Goal: Task Accomplishment & Management: Manage account settings

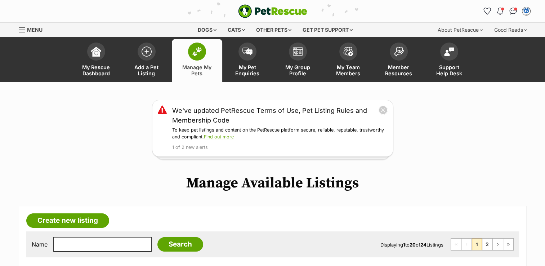
click at [195, 55] on img at bounding box center [197, 51] width 10 height 9
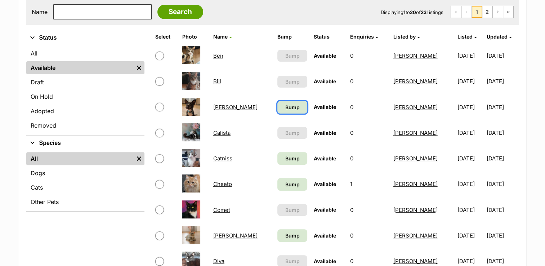
click at [285, 105] on span "Bump" at bounding box center [292, 107] width 14 height 8
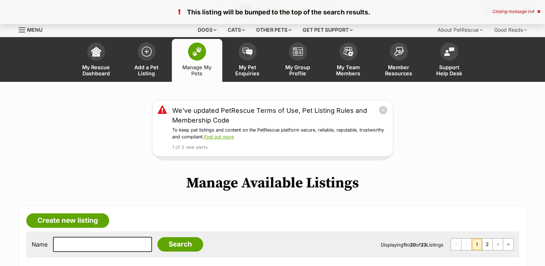
scroll to position [232, 0]
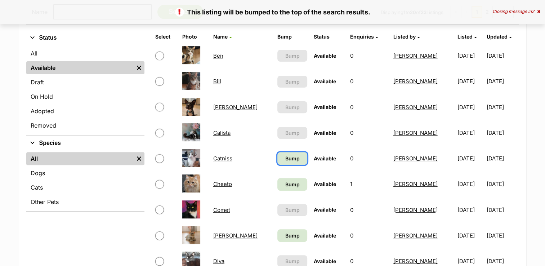
click at [285, 159] on span "Bump" at bounding box center [292, 159] width 14 height 8
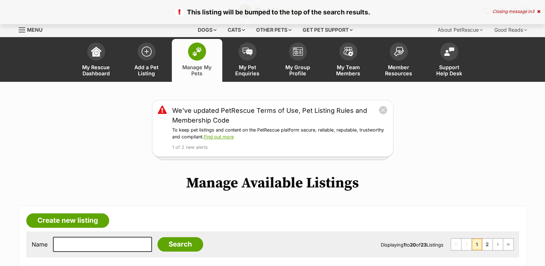
scroll to position [232, 0]
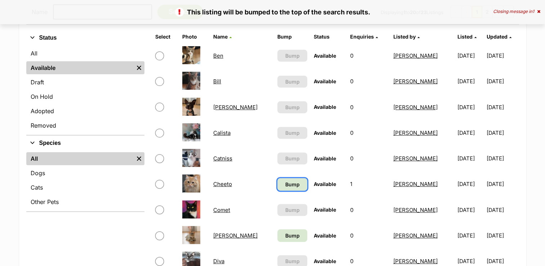
click at [285, 183] on span "Bump" at bounding box center [292, 184] width 14 height 8
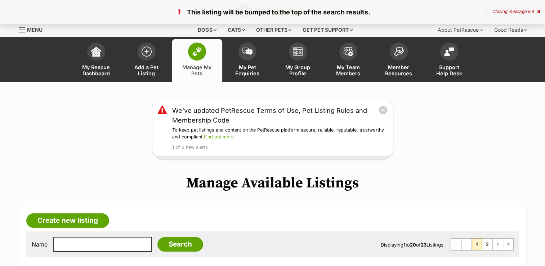
scroll to position [232, 0]
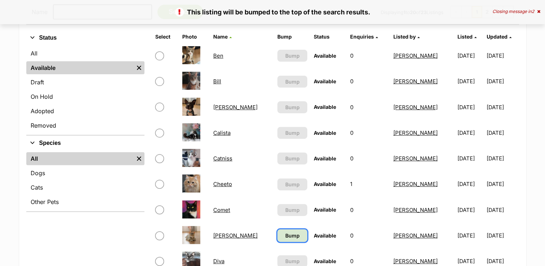
click at [285, 236] on span "Bump" at bounding box center [292, 236] width 14 height 8
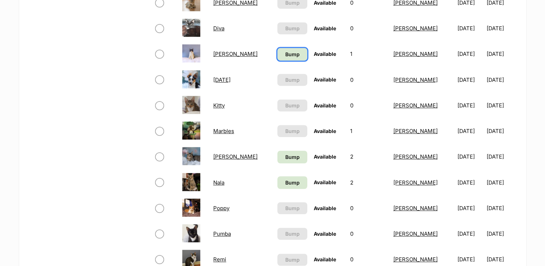
click at [285, 52] on span "Bump" at bounding box center [292, 54] width 14 height 8
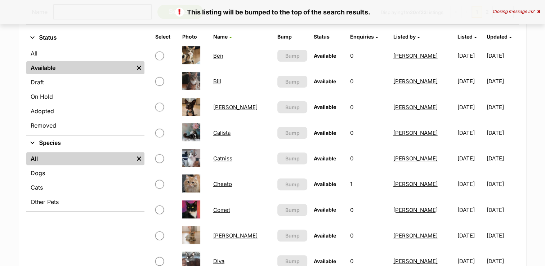
scroll to position [465, 0]
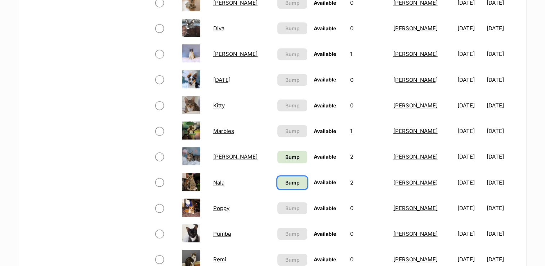
click at [277, 187] on link "Bump" at bounding box center [292, 182] width 30 height 13
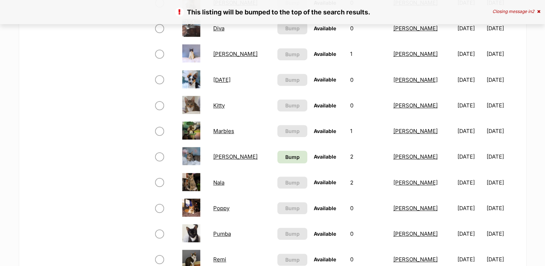
scroll to position [697, 0]
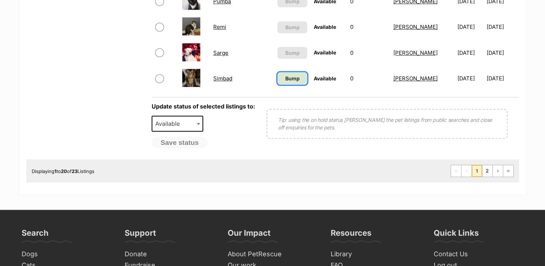
click at [285, 77] on span "Bump" at bounding box center [292, 79] width 14 height 8
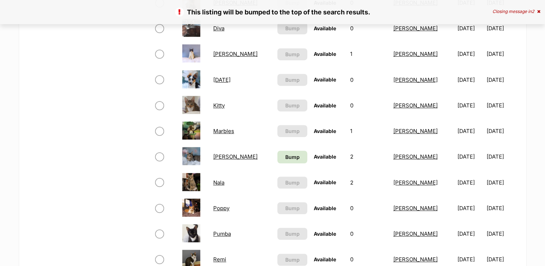
scroll to position [697, 0]
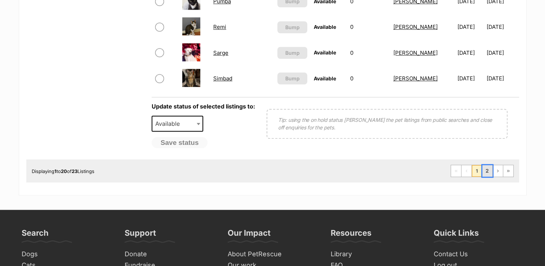
click at [490, 168] on link "2" at bounding box center [487, 171] width 10 height 12
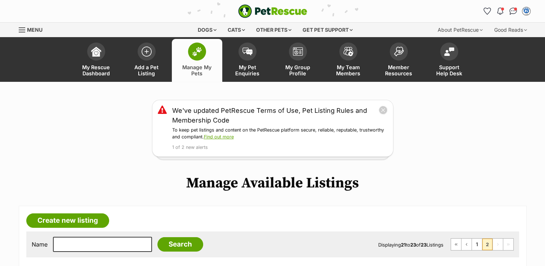
scroll to position [232, 0]
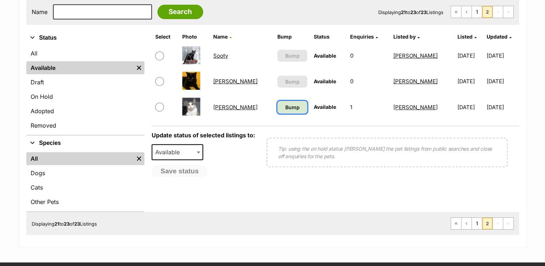
click at [277, 101] on link "Bump" at bounding box center [292, 107] width 30 height 13
